Goal: Find specific page/section: Find specific page/section

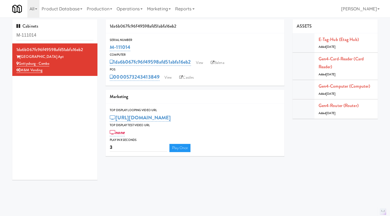
scroll to position [0, 0]
click at [130, 9] on link "Operations" at bounding box center [129, 9] width 30 height 18
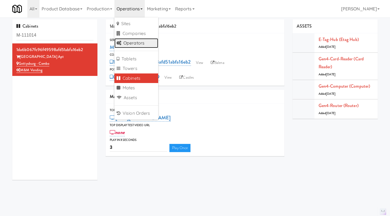
click at [138, 46] on link "Operators" at bounding box center [136, 43] width 44 height 10
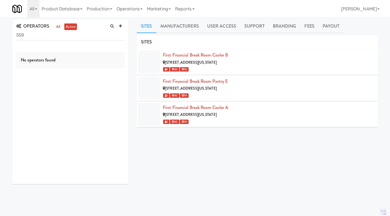
type input "559"
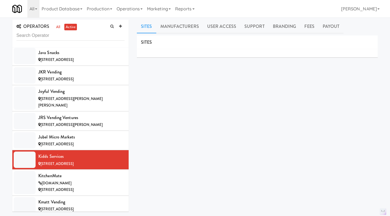
scroll to position [2661, 0]
